Goal: Communication & Community: Answer question/provide support

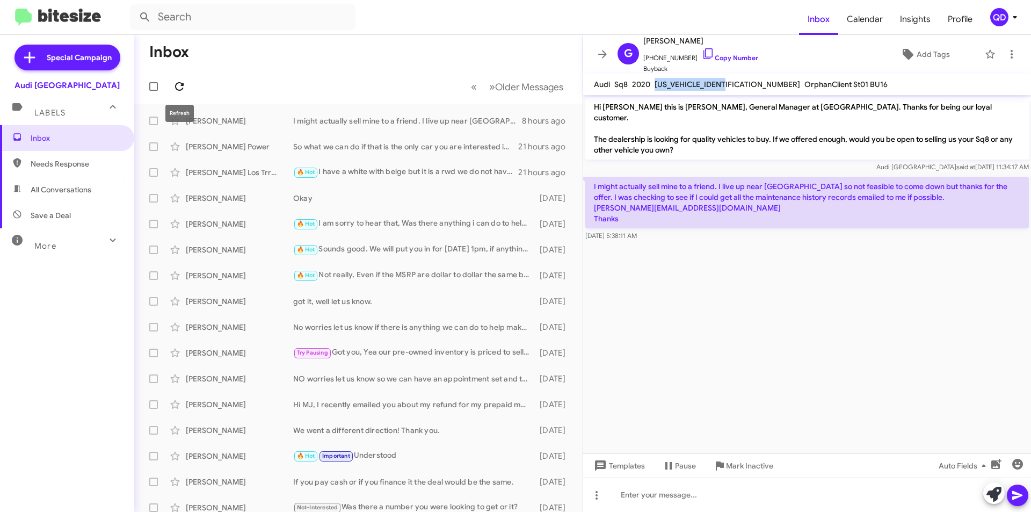
click at [176, 84] on icon at bounding box center [179, 86] width 13 height 13
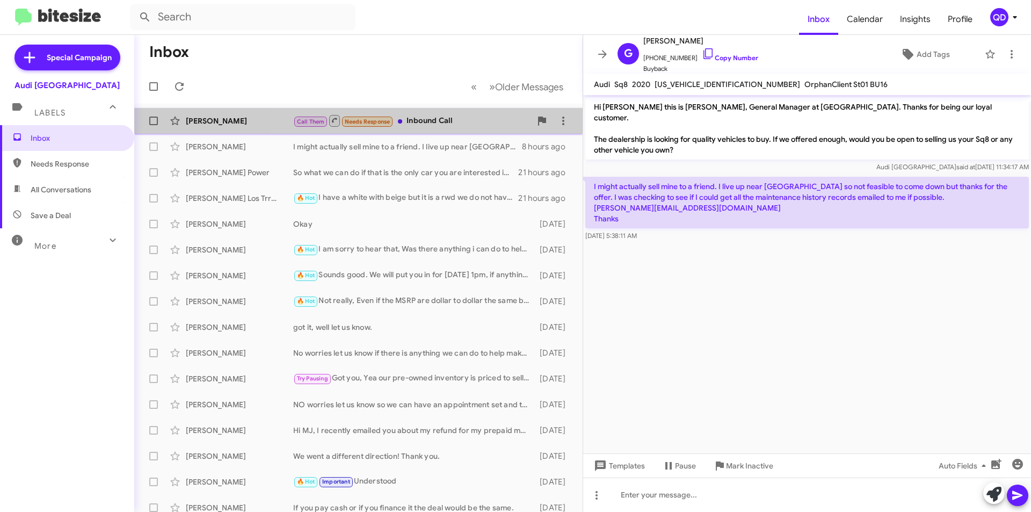
click at [448, 124] on div "Call Them Needs Response Inbound Call" at bounding box center [412, 120] width 238 height 13
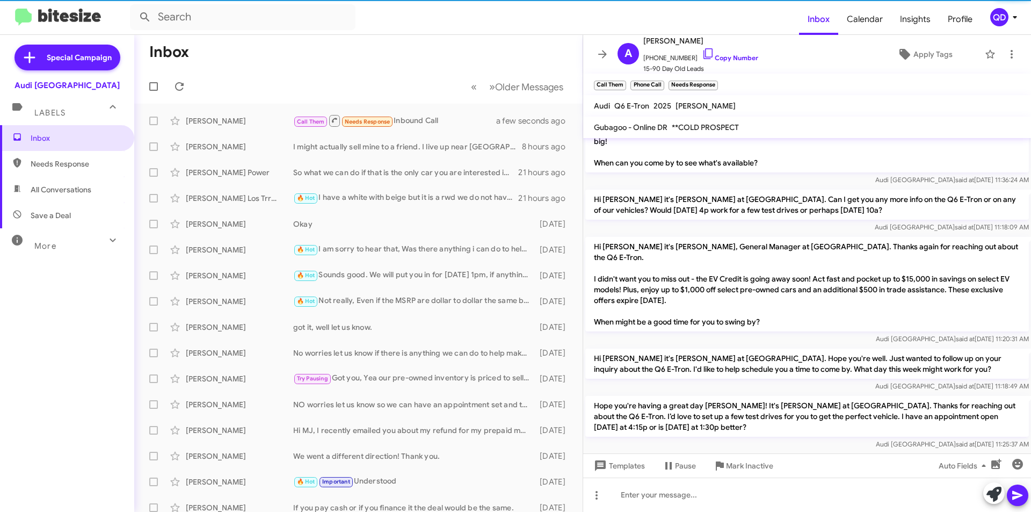
scroll to position [240, 0]
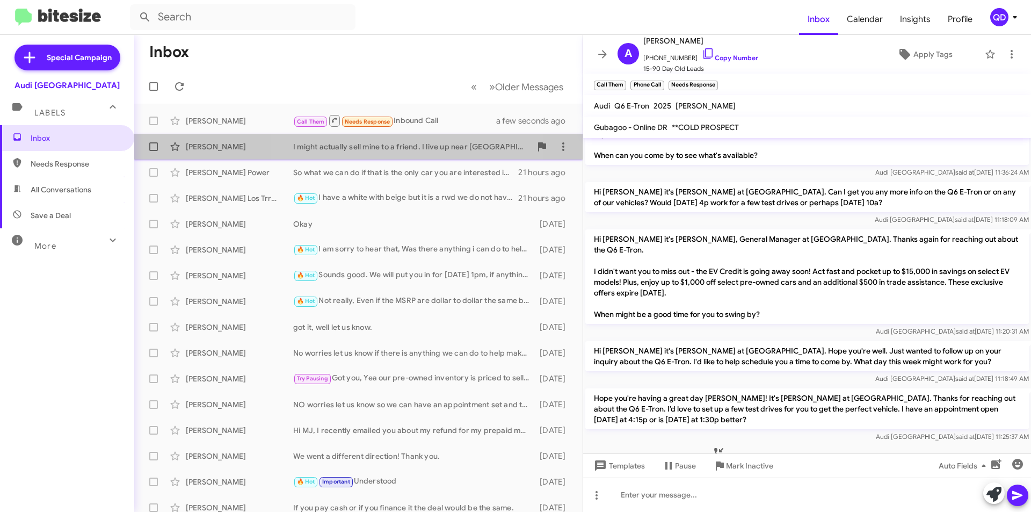
click at [379, 146] on div "I might actually sell mine to a friend. I live up near [GEOGRAPHIC_DATA] so not…" at bounding box center [412, 146] width 238 height 11
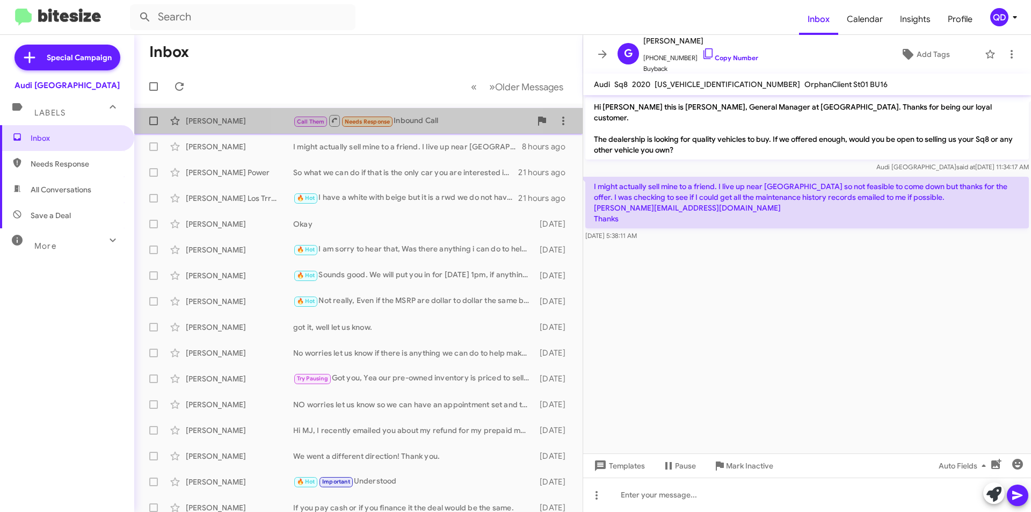
click at [403, 121] on div "Call Them Needs Response Inbound Call" at bounding box center [412, 120] width 238 height 13
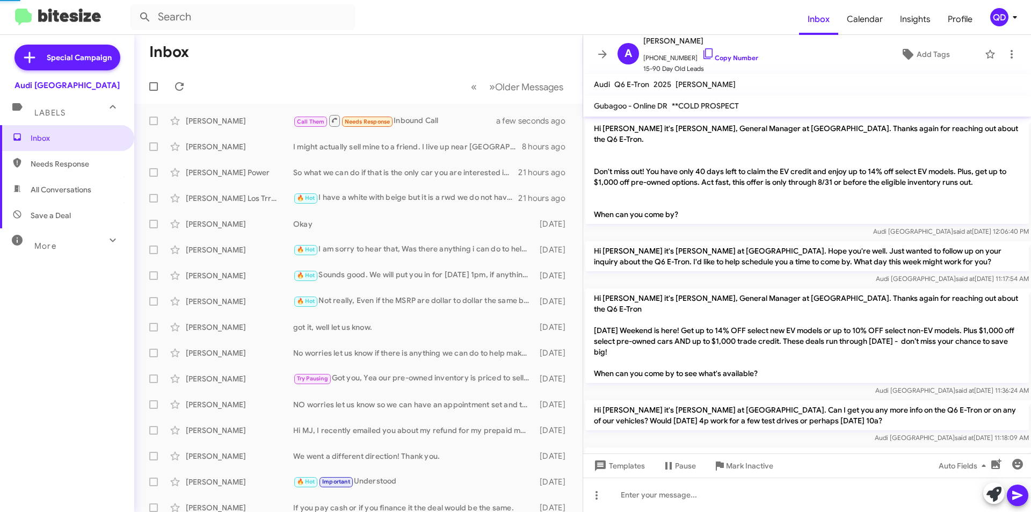
scroll to position [218, 0]
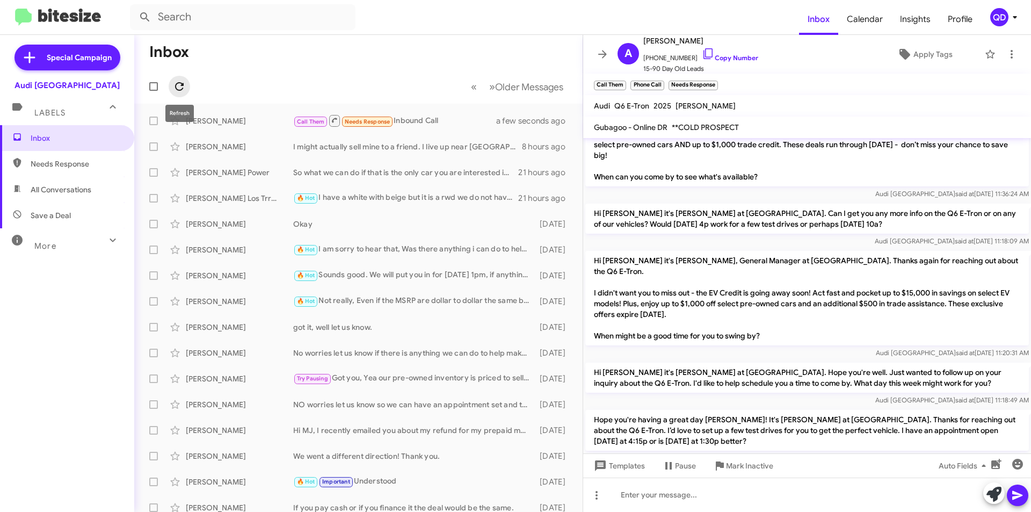
click at [180, 81] on icon at bounding box center [179, 86] width 13 height 13
click at [178, 85] on icon at bounding box center [179, 86] width 13 height 13
click at [180, 89] on icon at bounding box center [179, 86] width 13 height 13
click at [182, 84] on icon at bounding box center [179, 86] width 9 height 9
